Goal: Information Seeking & Learning: Check status

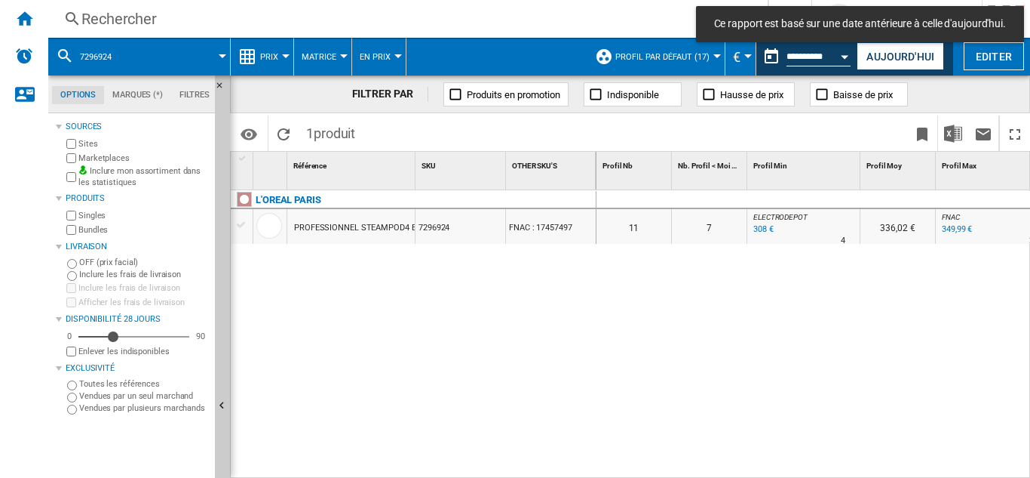
click at [106, 14] on div "Rechercher" at bounding box center [404, 18] width 647 height 21
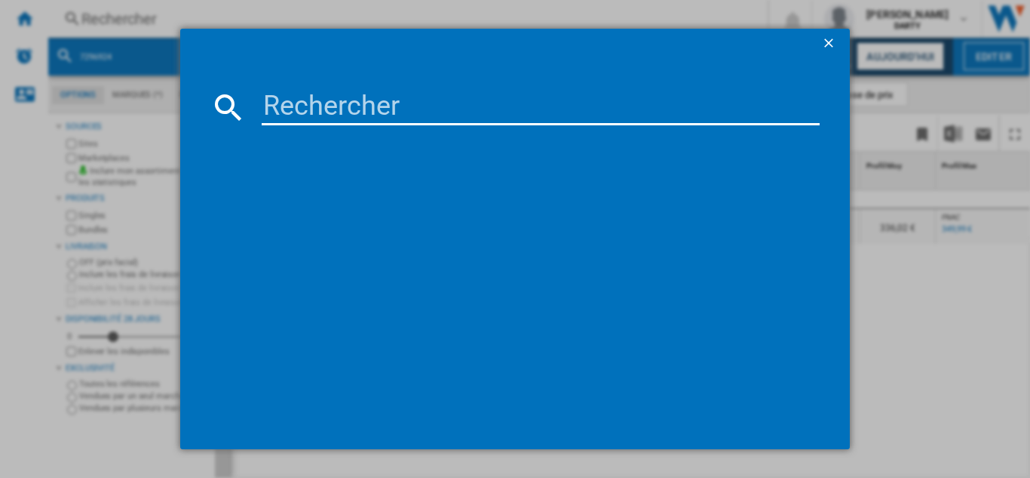
click at [303, 119] on input at bounding box center [541, 107] width 558 height 36
paste input "7959427"
type input "7959427"
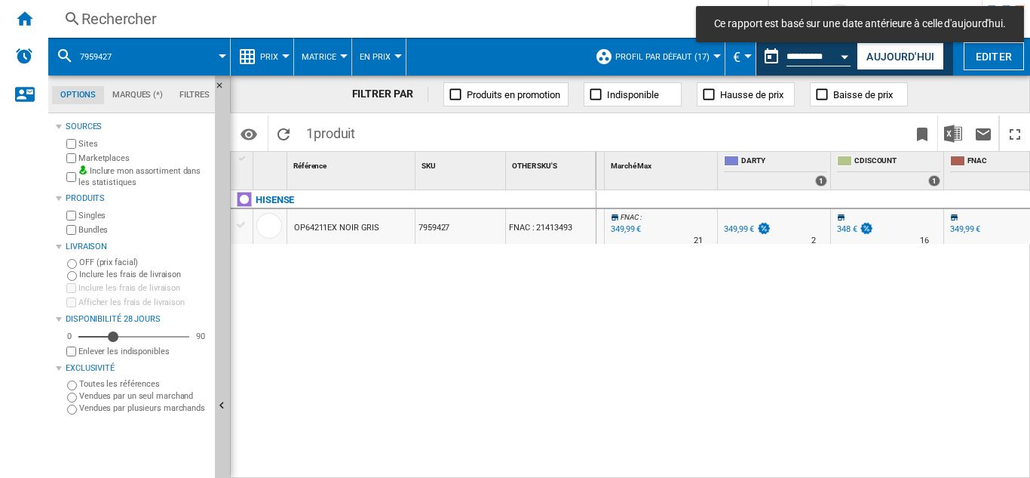
scroll to position [0, 810]
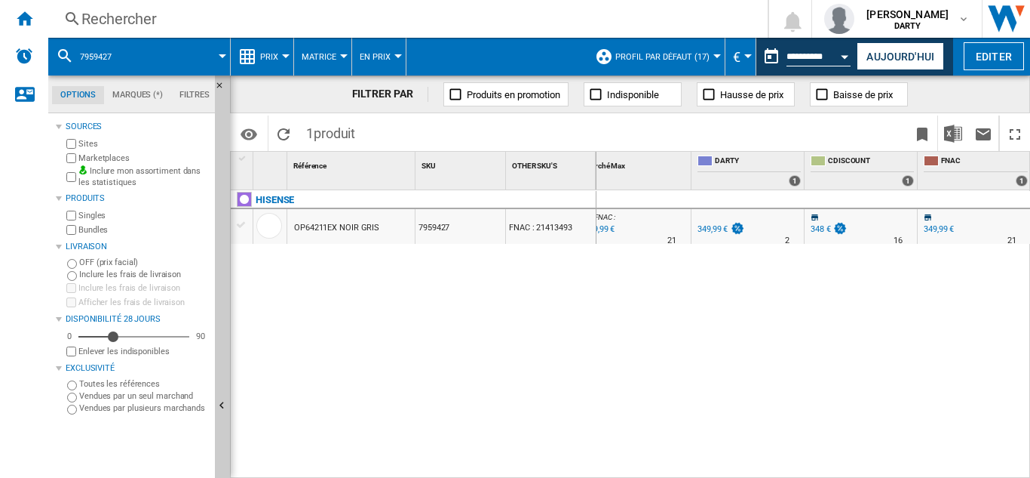
click at [125, 18] on div "Rechercher" at bounding box center [404, 18] width 647 height 21
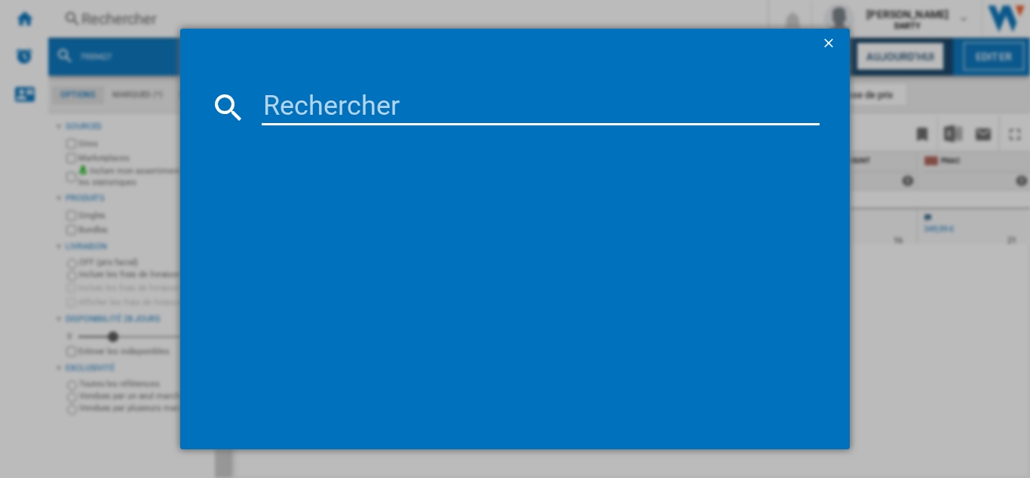
type input "7709528"
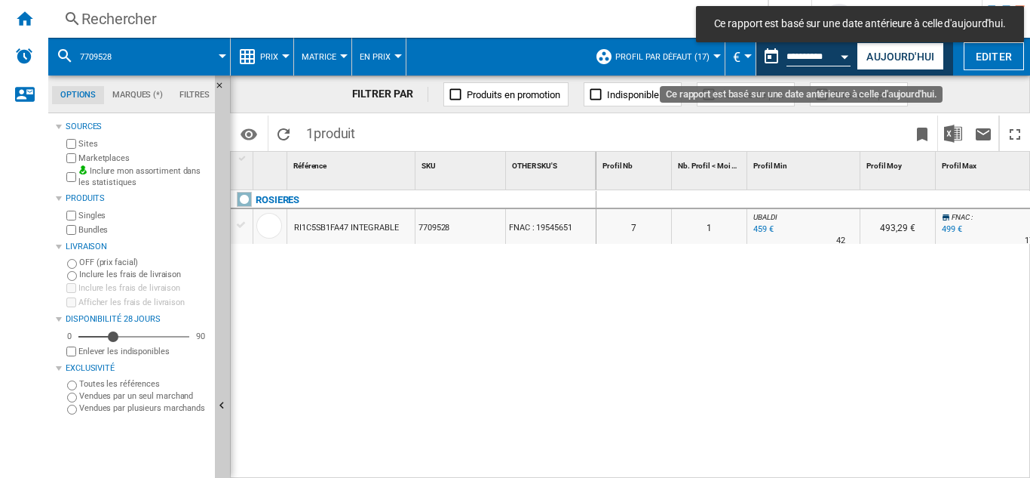
click at [842, 56] on div "Open calendar" at bounding box center [846, 57] width 8 height 4
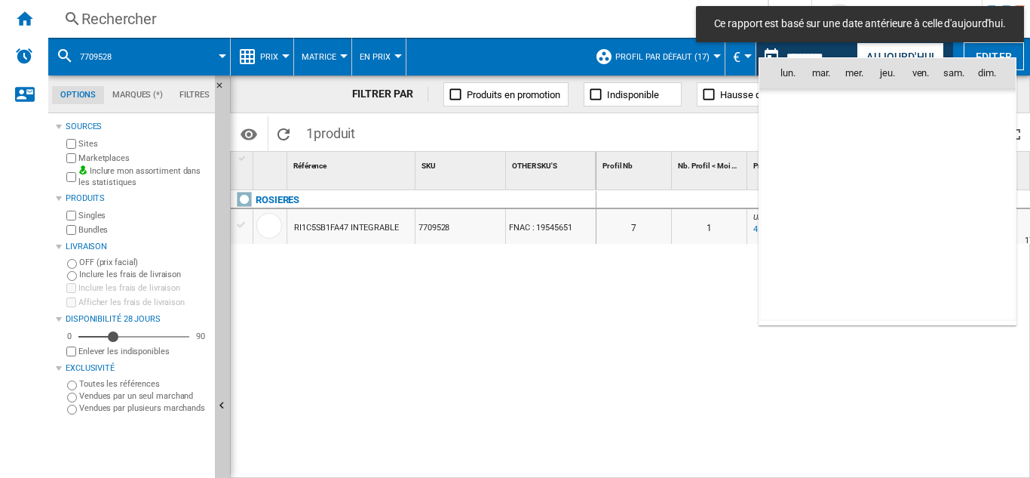
scroll to position [7197, 0]
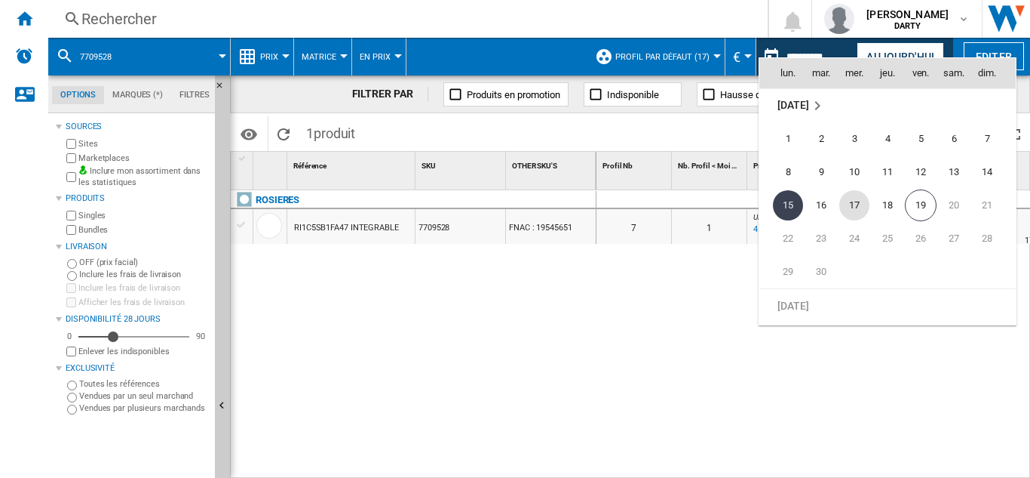
click at [862, 199] on span "17" at bounding box center [855, 205] width 30 height 30
type input "**********"
